Goal: Find specific page/section: Find specific page/section

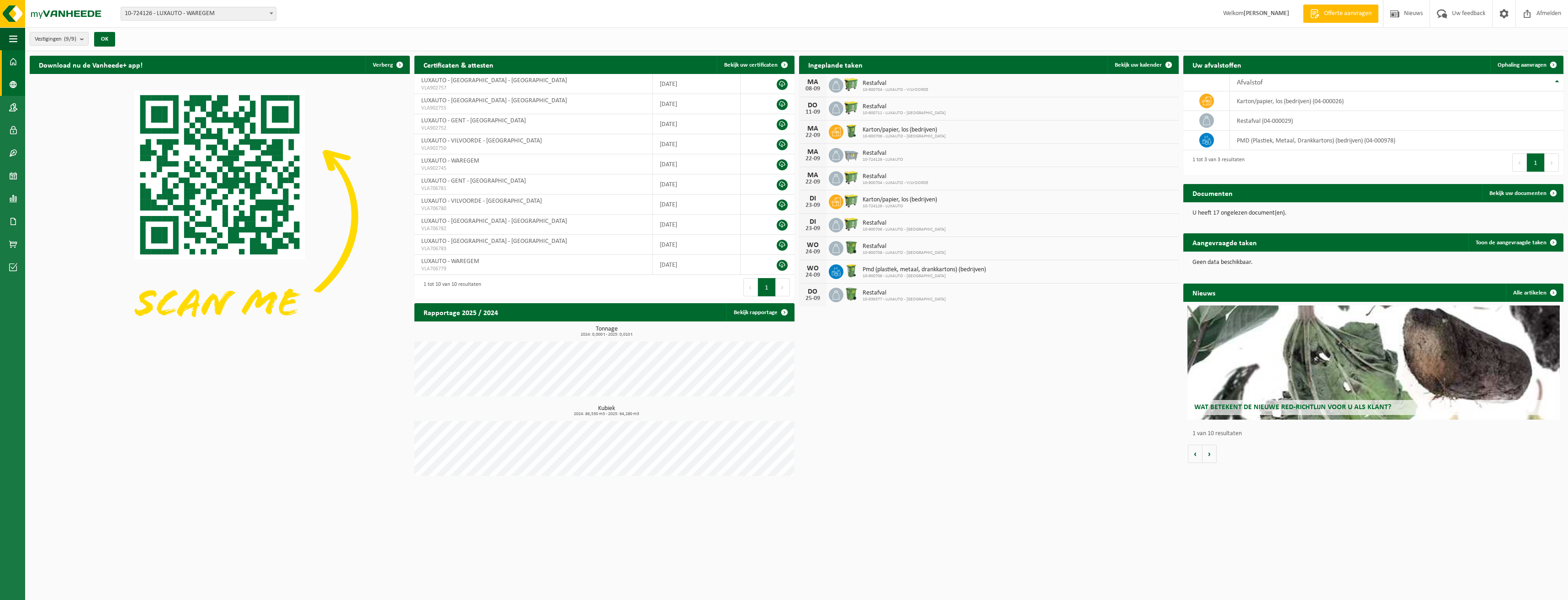
click at [13, 82] on span at bounding box center [13, 84] width 9 height 23
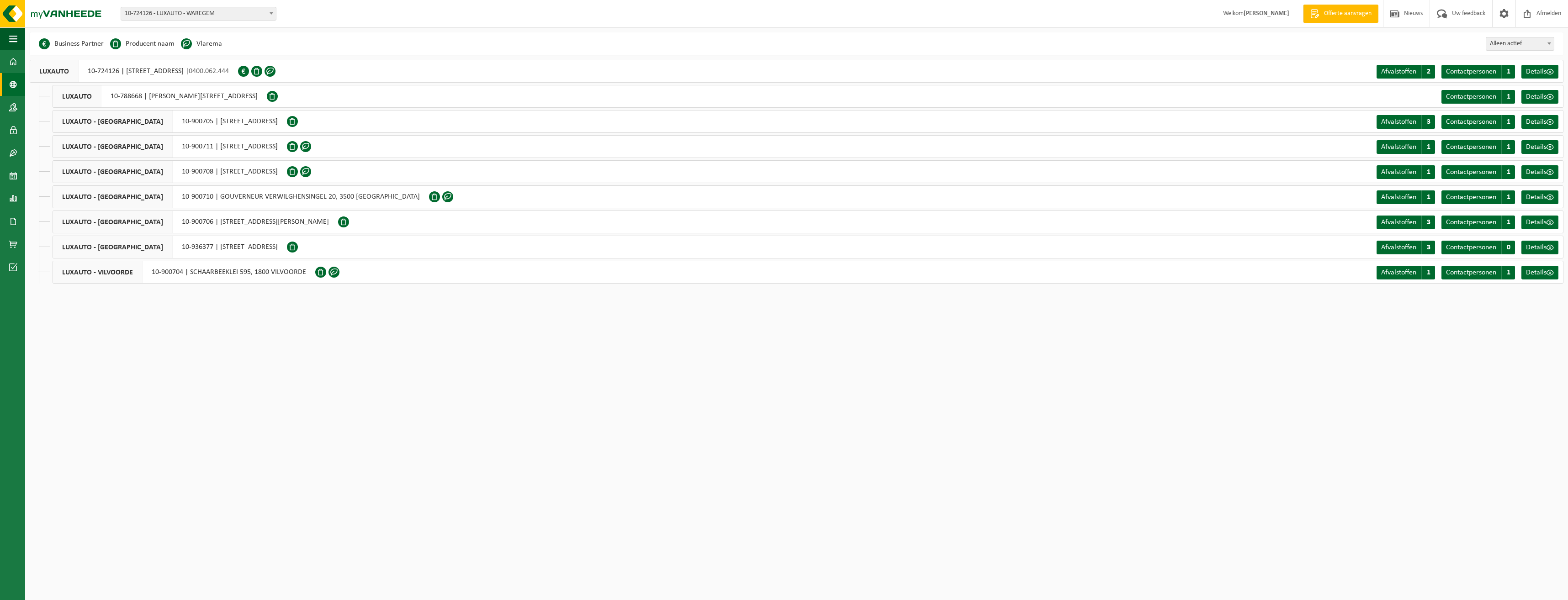
click at [184, 40] on span at bounding box center [186, 43] width 11 height 11
click at [185, 42] on span at bounding box center [186, 43] width 11 height 11
click at [1407, 68] on span "Afvalstoffen" at bounding box center [1399, 72] width 36 height 7
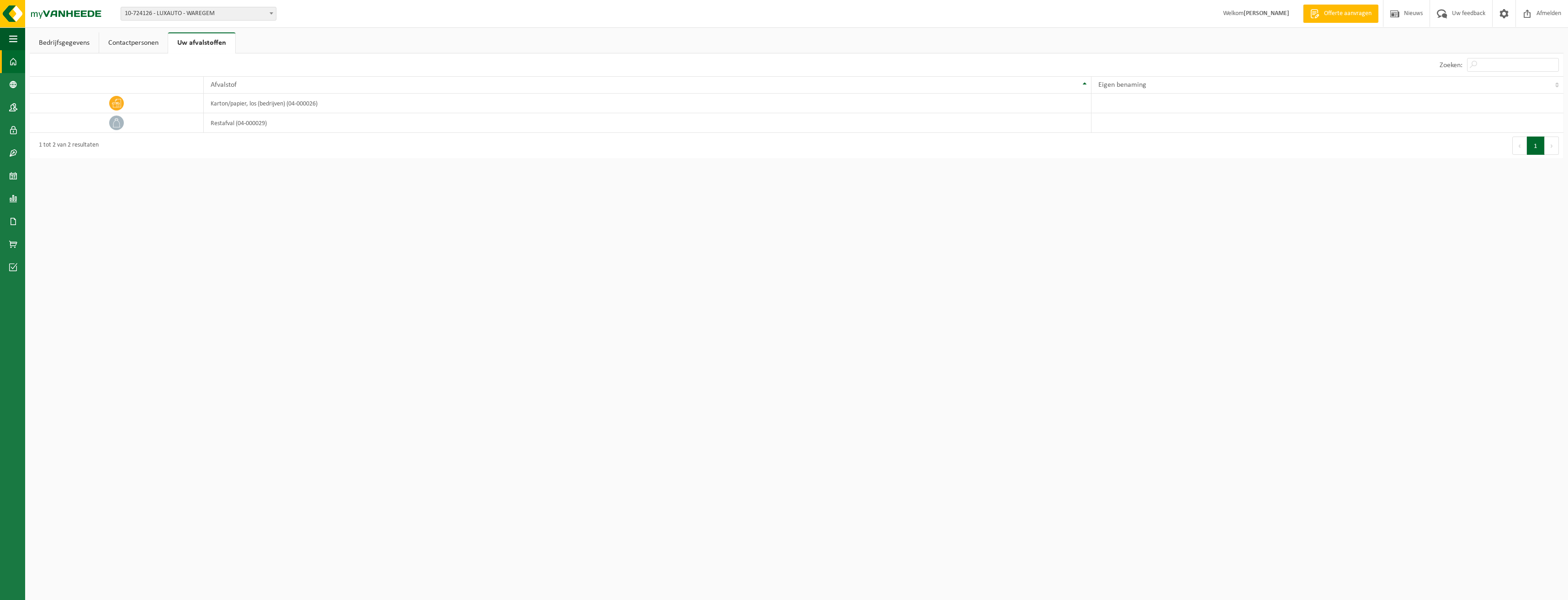
click at [14, 55] on span at bounding box center [13, 62] width 9 height 23
click at [12, 80] on span at bounding box center [13, 84] width 9 height 23
